Goal: Task Accomplishment & Management: Manage account settings

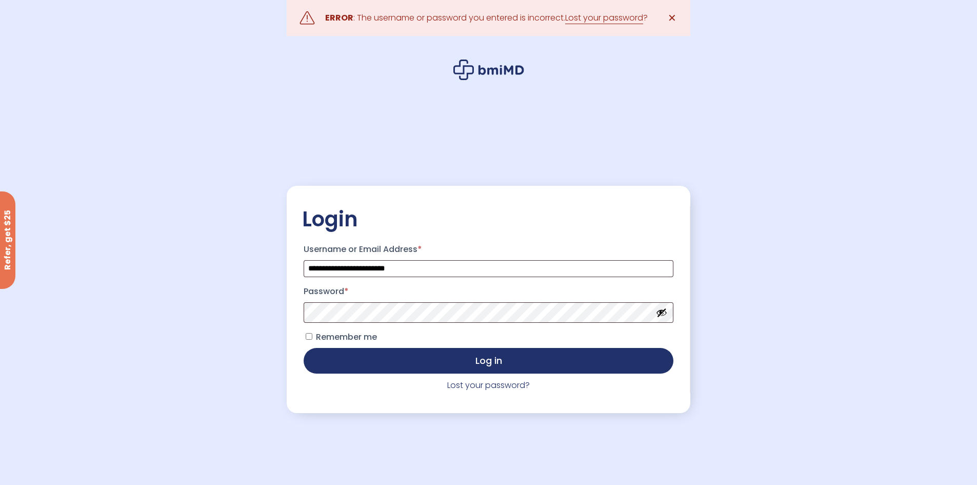
click at [660, 313] on button "Show password" at bounding box center [661, 312] width 11 height 11
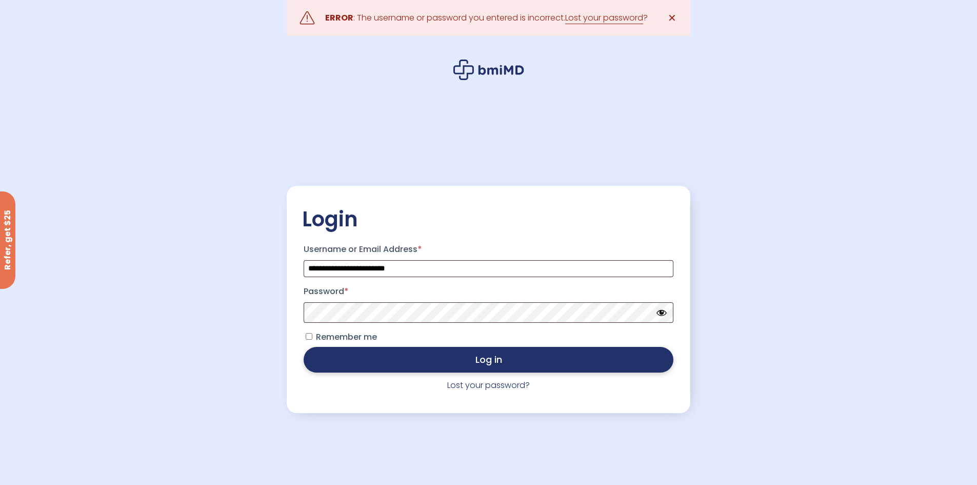
click at [616, 366] on button "Log in" at bounding box center [488, 360] width 369 height 26
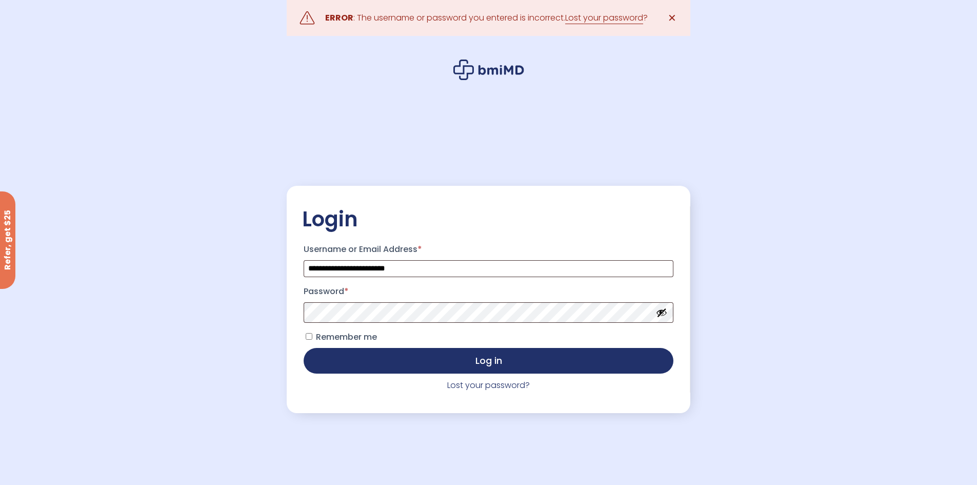
click at [484, 300] on label "Password *" at bounding box center [488, 291] width 369 height 16
click at [304, 348] on button "Log in" at bounding box center [488, 361] width 369 height 26
click at [499, 385] on link "Lost your password?" at bounding box center [488, 385] width 83 height 12
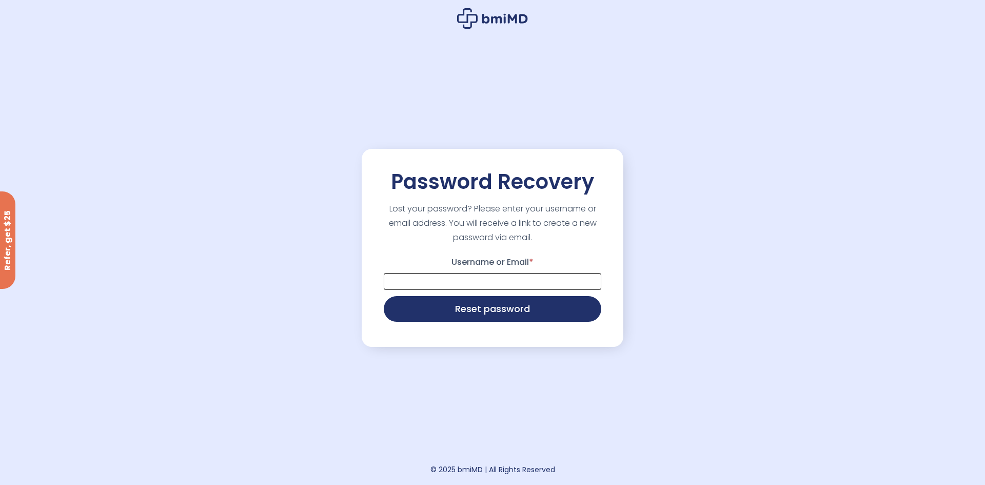
click at [437, 285] on input "Username or Email *" at bounding box center [492, 281] width 217 height 17
type input "**********"
click at [490, 313] on button "Reset password" at bounding box center [492, 308] width 217 height 26
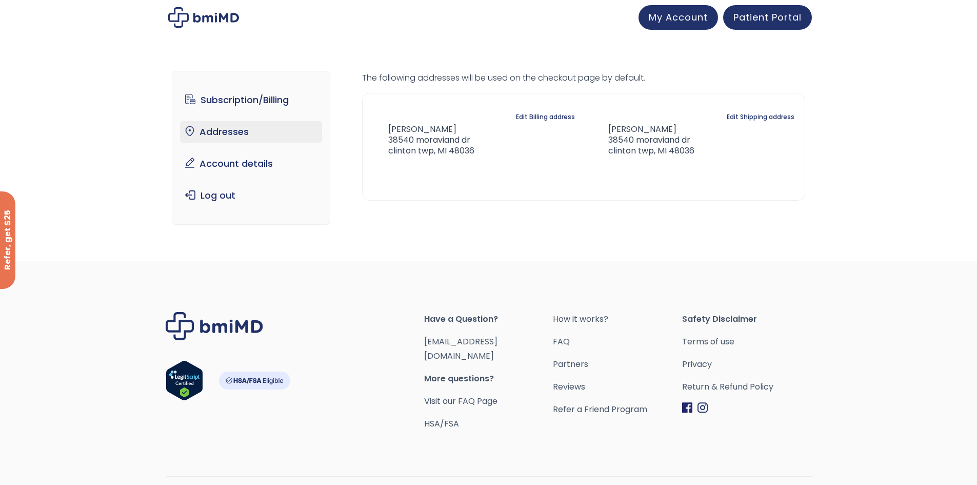
click at [460, 140] on address "greg hicks 38540 moraviand dr clinton twp, MI 48036" at bounding box center [424, 140] width 102 height 32
click at [460, 142] on address "greg hicks 38540 moraviand dr clinton twp, MI 48036" at bounding box center [424, 140] width 102 height 32
click at [465, 138] on address "greg hicks 38540 moraviand dr clinton twp, MI 48036" at bounding box center [424, 140] width 102 height 32
click at [457, 139] on address "greg hicks 38540 moraviand dr clinton twp, MI 48036" at bounding box center [424, 140] width 102 height 32
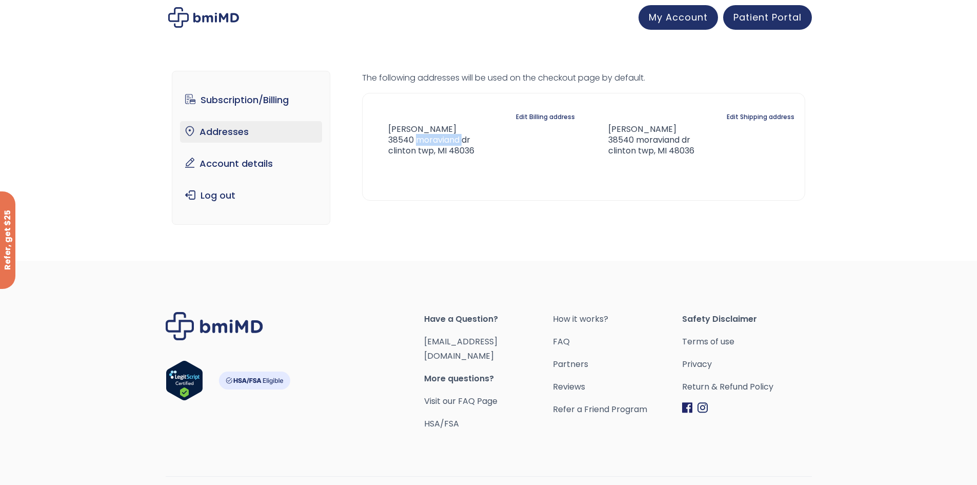
click at [457, 139] on address "greg hicks 38540 moraviand dr clinton twp, MI 48036" at bounding box center [424, 140] width 102 height 32
click at [459, 124] on div "Billing address Edit Billing address greg hicks 38540 moraviand dr clinton twp,…" at bounding box center [474, 131] width 203 height 54
click at [462, 136] on address "greg hicks 38540 moraviand dr clinton twp, MI 48036" at bounding box center [424, 140] width 102 height 32
click at [464, 142] on address "greg hicks 38540 moraviand dr clinton twp, MI 48036" at bounding box center [424, 140] width 102 height 32
click at [470, 142] on address "greg hicks 38540 moraviand dr clinton twp, MI 48036" at bounding box center [424, 140] width 102 height 32
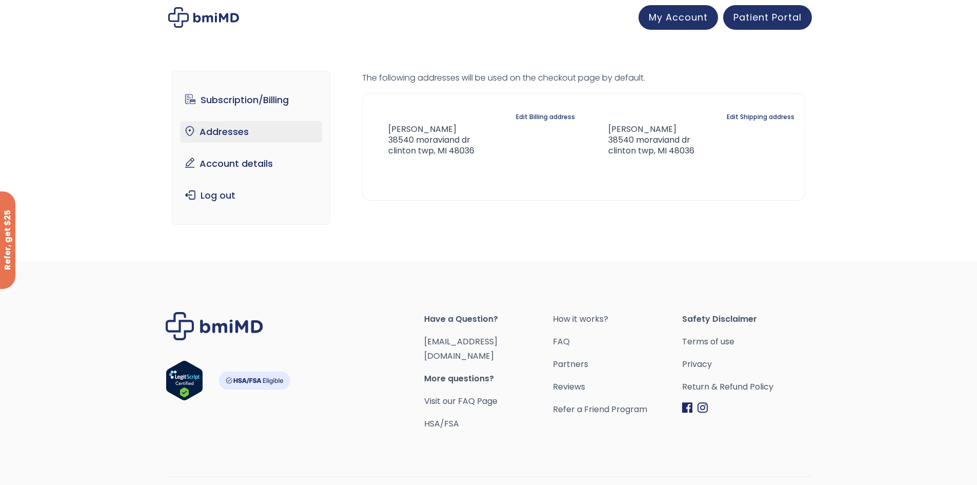
click at [475, 153] on div "Billing address Edit Billing address greg hicks 38540 moraviand dr clinton twp,…" at bounding box center [474, 131] width 203 height 54
click at [467, 153] on address "greg hicks 38540 moraviand dr clinton twp, MI 48036" at bounding box center [424, 140] width 102 height 32
drag, startPoint x: 450, startPoint y: 152, endPoint x: 436, endPoint y: 150, distance: 13.9
click at [441, 152] on address "greg hicks 38540 moraviand dr clinton twp, MI 48036" at bounding box center [424, 140] width 102 height 32
drag, startPoint x: 434, startPoint y: 150, endPoint x: 422, endPoint y: 147, distance: 13.1
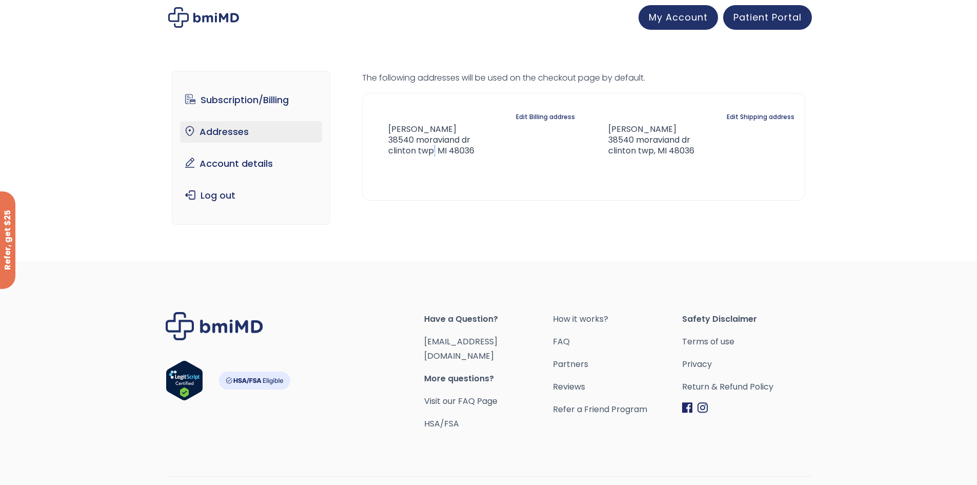
click at [433, 149] on address "greg hicks 38540 moraviand dr clinton twp, MI 48036" at bounding box center [424, 140] width 102 height 32
click at [406, 145] on address "greg hicks 38540 moraviand dr clinton twp, MI 48036" at bounding box center [424, 140] width 102 height 32
click at [404, 145] on address "greg hicks 38540 moraviand dr clinton twp, MI 48036" at bounding box center [424, 140] width 102 height 32
click at [391, 126] on address "greg hicks 38540 moraviand dr clinton twp, MI 48036" at bounding box center [424, 140] width 102 height 32
click at [384, 174] on div "Billing address Edit Billing address greg hicks 38540 moraviand dr clinton twp,…" at bounding box center [583, 147] width 443 height 108
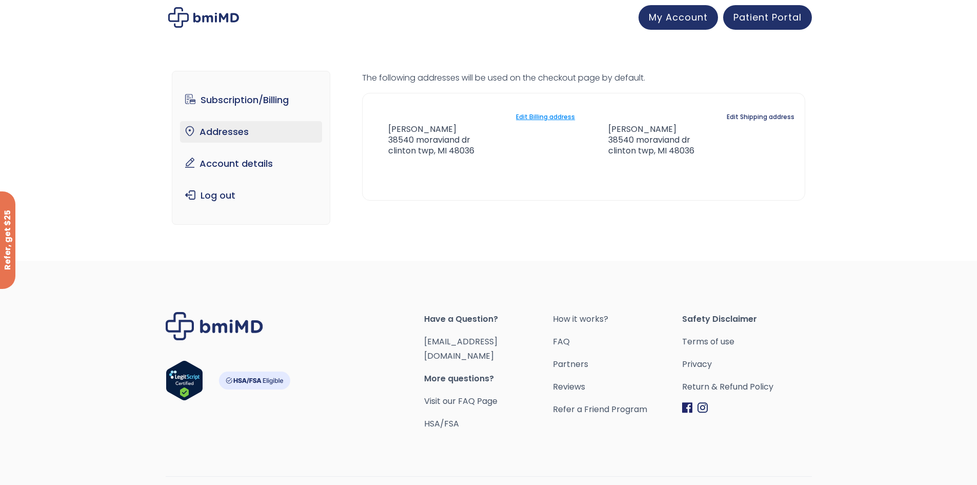
click at [545, 114] on link "Edit Billing address" at bounding box center [545, 117] width 59 height 14
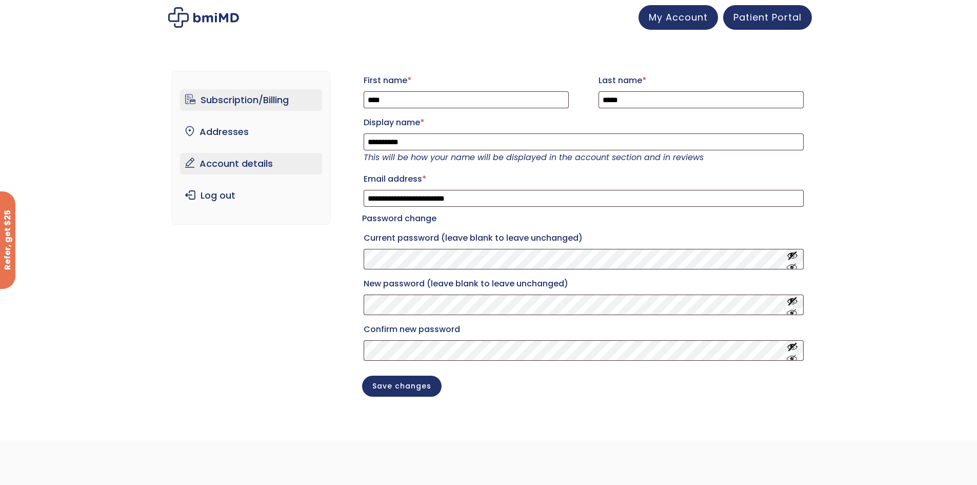
click at [268, 100] on link "Subscription/Billing" at bounding box center [251, 100] width 142 height 22
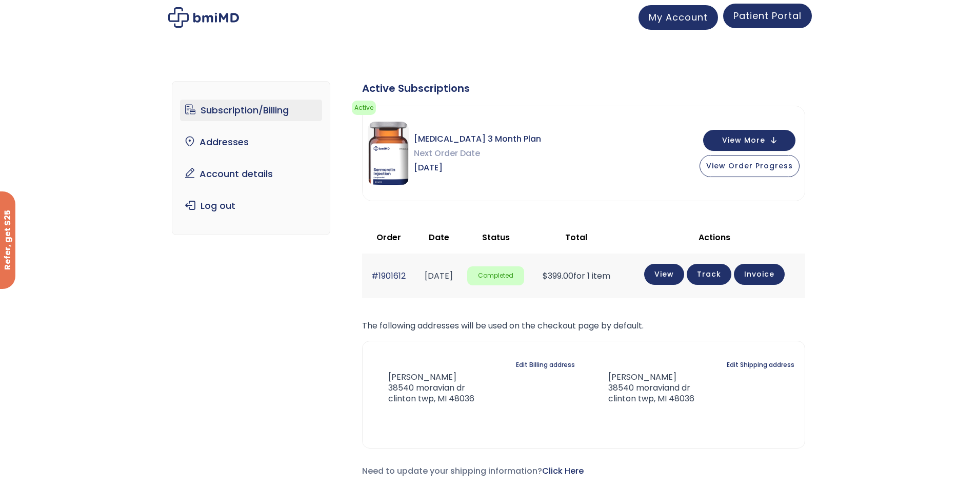
click at [790, 17] on span "Patient Portal" at bounding box center [767, 15] width 68 height 13
